Goal: Information Seeking & Learning: Learn about a topic

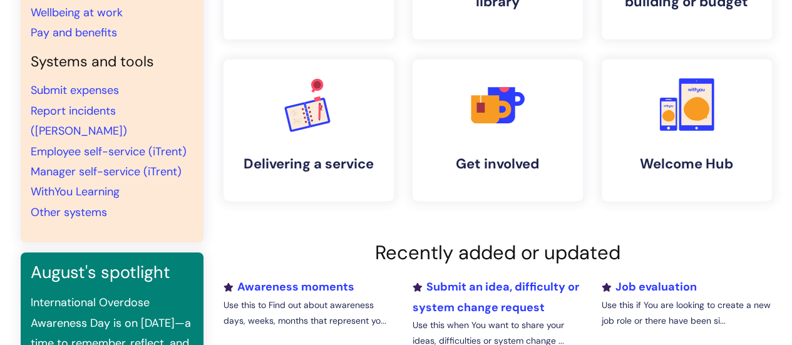
scroll to position [227, 0]
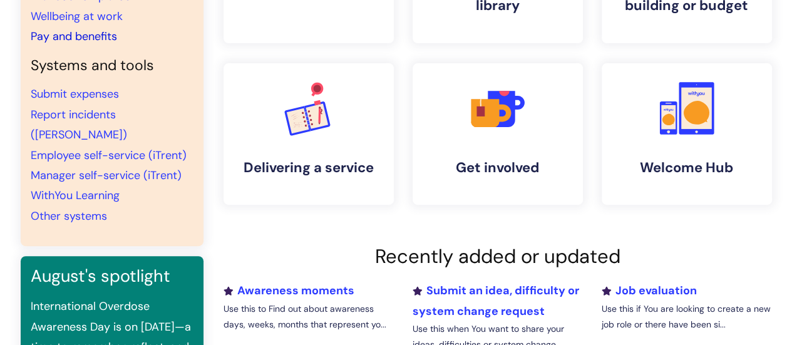
click at [61, 34] on link "Pay and benefits" at bounding box center [74, 36] width 86 height 15
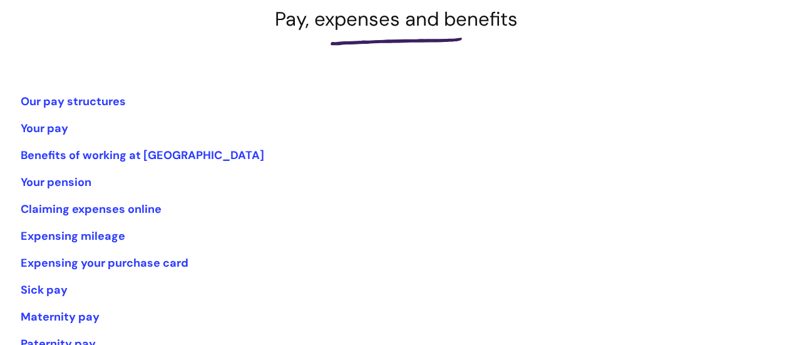
scroll to position [200, 0]
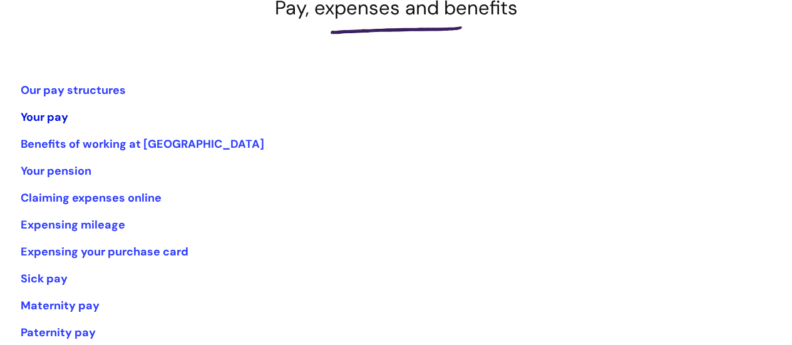
click at [33, 114] on link "Your pay" at bounding box center [45, 117] width 48 height 15
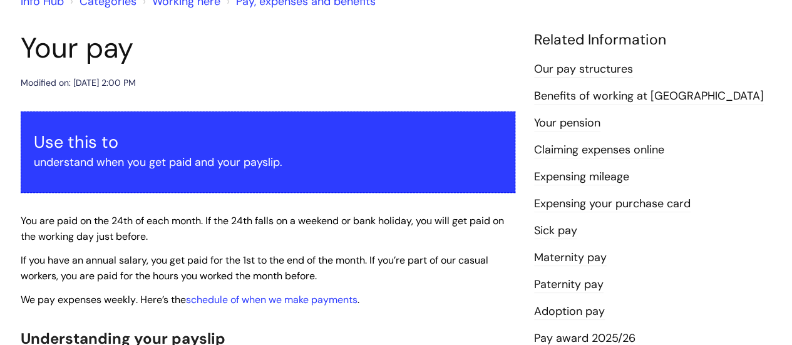
scroll to position [16, 0]
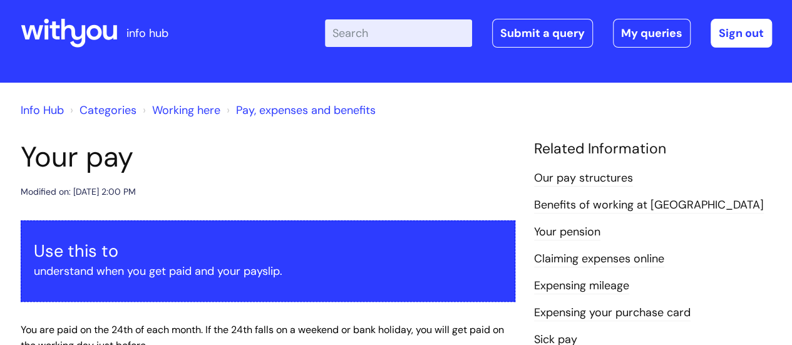
click at [337, 111] on link "Pay, expenses and benefits" at bounding box center [306, 110] width 140 height 15
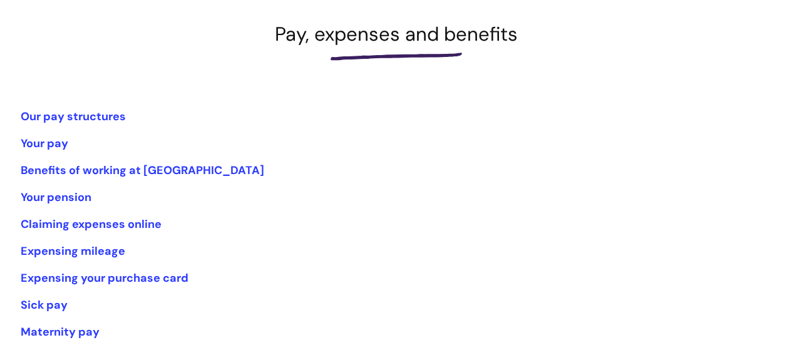
scroll to position [200, 0]
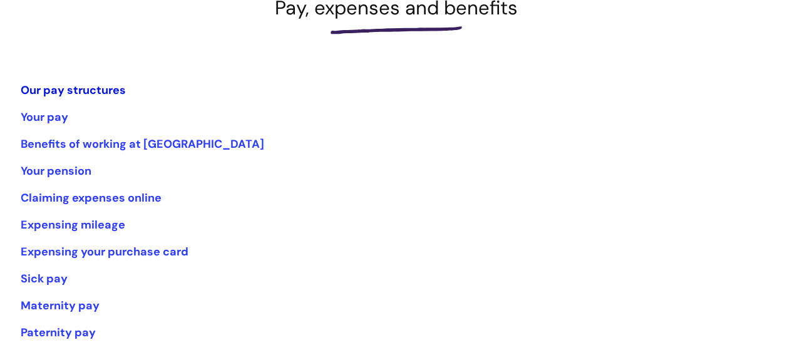
click at [95, 92] on link "Our pay structures" at bounding box center [73, 90] width 105 height 15
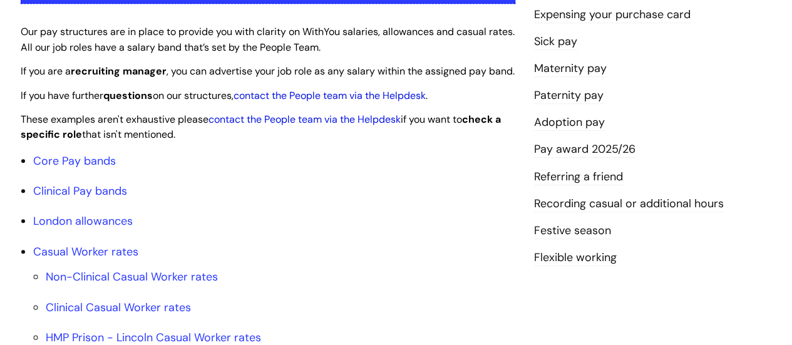
scroll to position [316, 0]
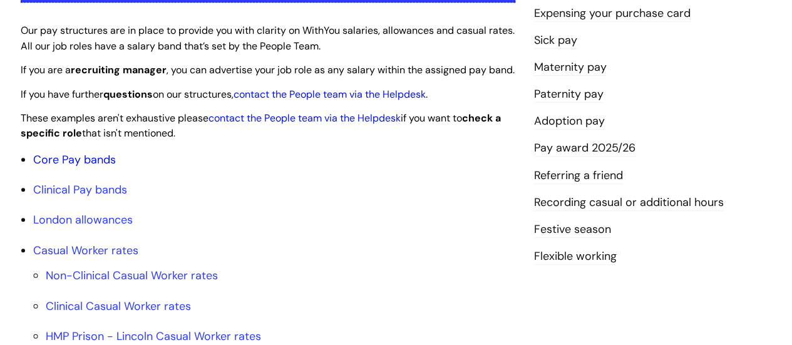
click at [96, 167] on link "Core Pay bands" at bounding box center [74, 159] width 83 height 15
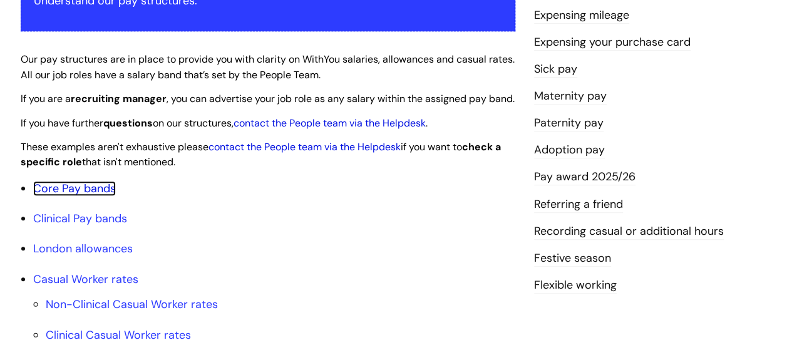
scroll to position [292, 0]
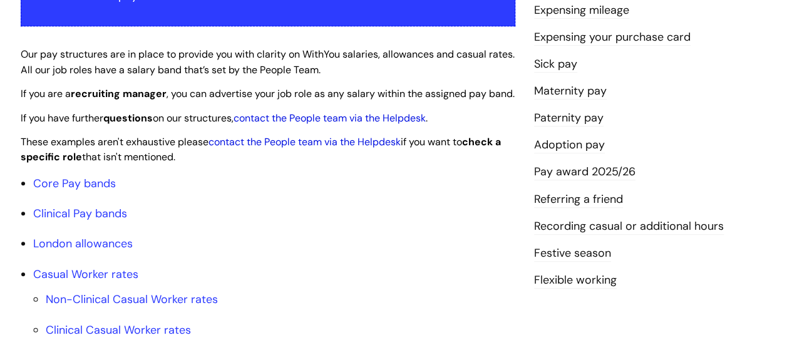
click at [571, 172] on link "Pay award 2025/26" at bounding box center [584, 172] width 101 height 16
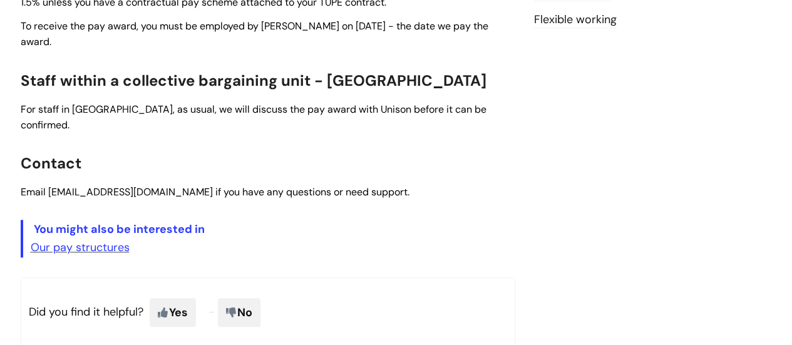
scroll to position [576, 0]
